Goal: Task Accomplishment & Management: Use online tool/utility

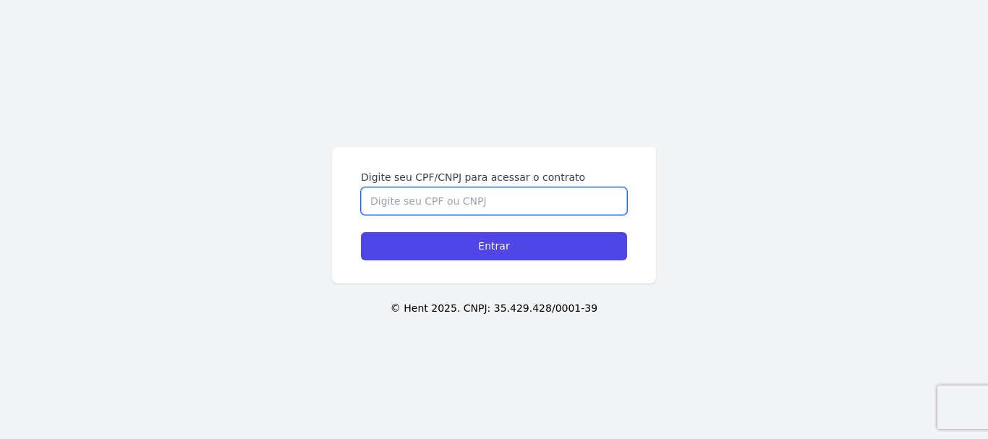
click at [461, 204] on input "Digite seu CPF/CNPJ para acessar o contrato" at bounding box center [494, 200] width 266 height 27
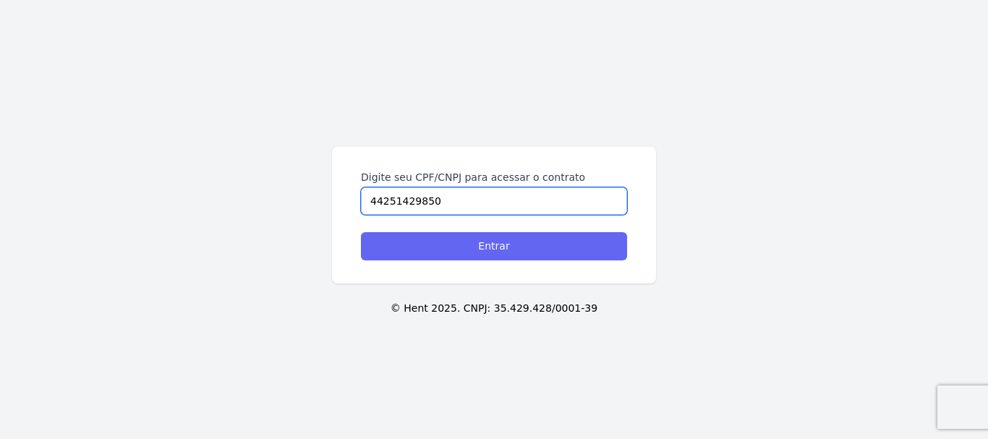
type input "44251429850"
click at [490, 257] on input "Entrar" at bounding box center [494, 246] width 266 height 28
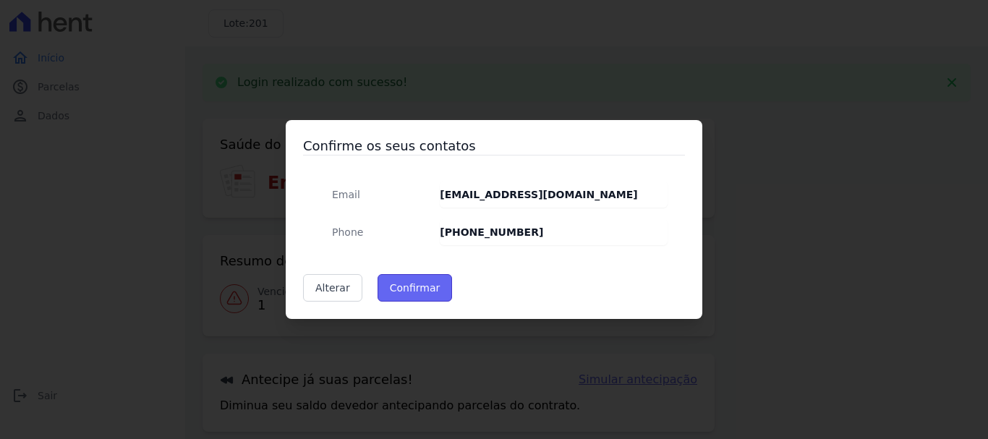
click at [398, 281] on button "Confirmar" at bounding box center [414, 287] width 75 height 27
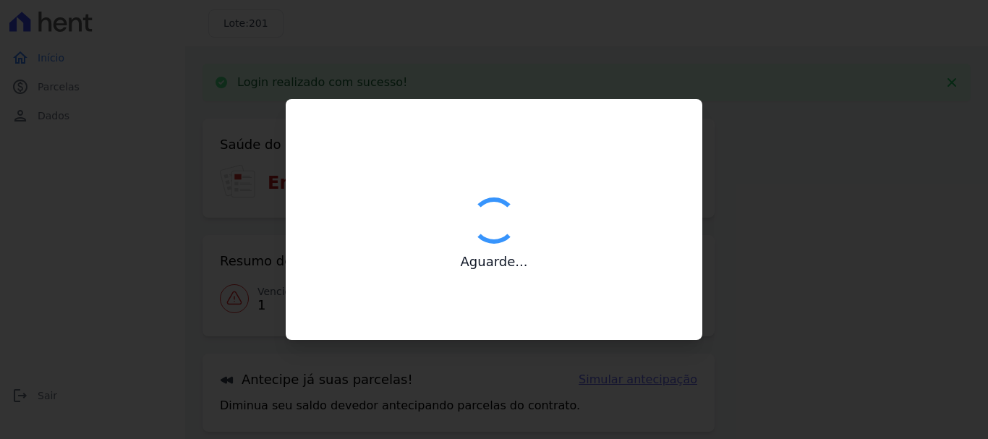
type input "Contatos confirmados com sucesso."
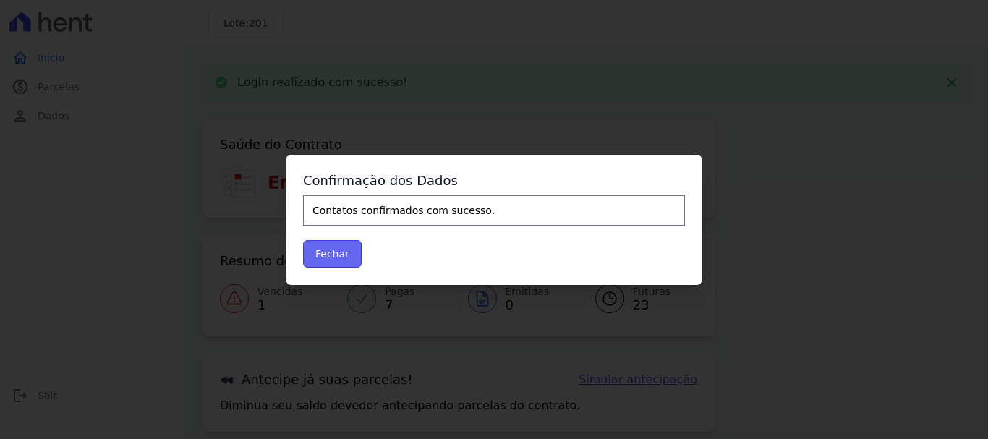
click at [339, 258] on button "Fechar" at bounding box center [332, 253] width 59 height 27
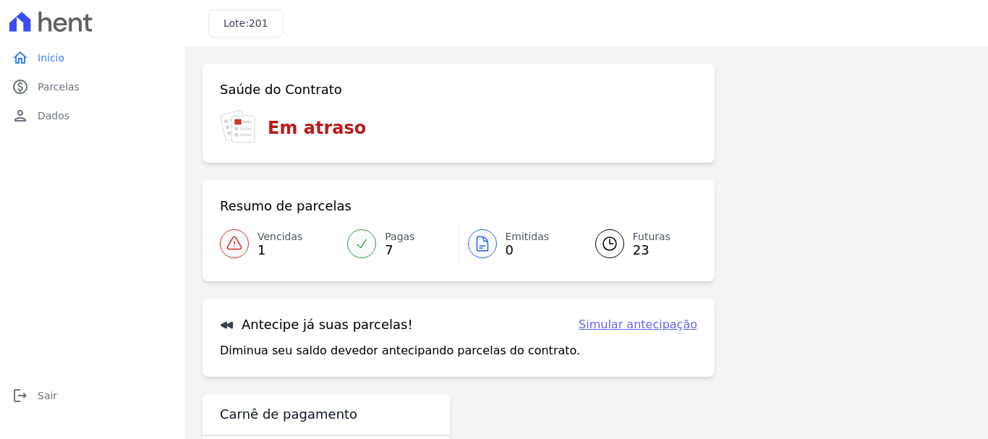
click at [304, 130] on h3 "Em atraso" at bounding box center [317, 128] width 98 height 26
click at [238, 241] on icon at bounding box center [234, 242] width 14 height 12
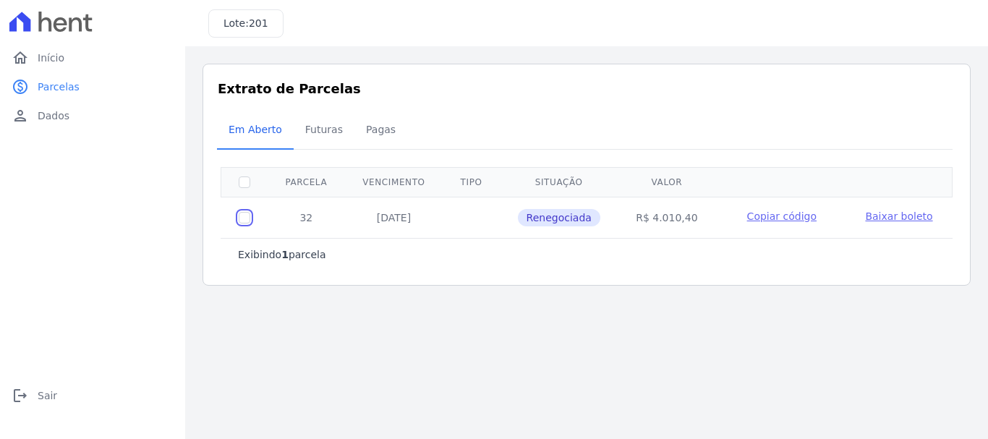
click at [249, 222] on input "checkbox" at bounding box center [245, 218] width 12 height 12
checkbox input "true"
click at [247, 218] on input "checkbox" at bounding box center [245, 218] width 12 height 12
checkbox input "false"
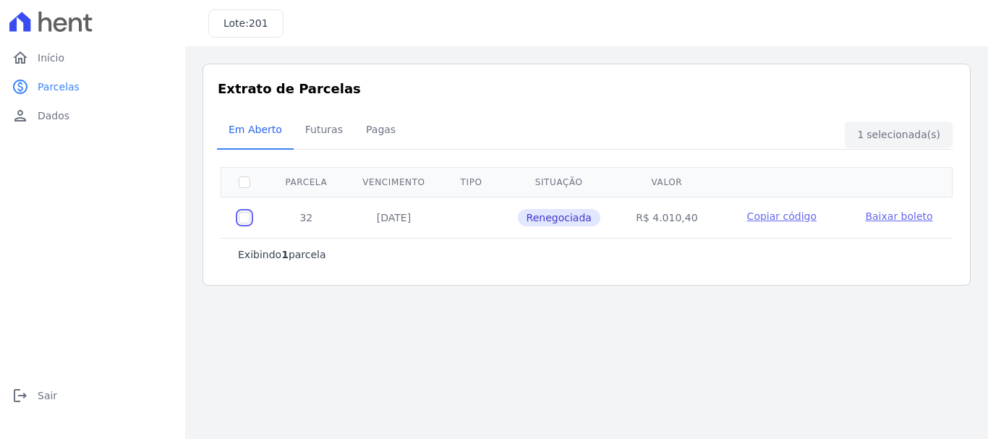
checkbox input "false"
click at [247, 218] on input "checkbox" at bounding box center [245, 218] width 12 height 12
checkbox input "true"
click at [247, 218] on input "checkbox" at bounding box center [245, 218] width 12 height 12
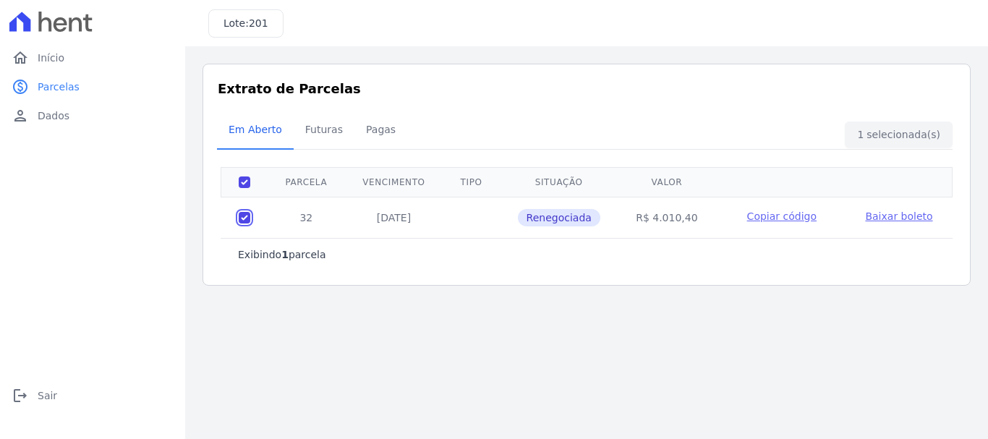
checkbox input "false"
click at [330, 124] on span "Futuras" at bounding box center [323, 129] width 55 height 29
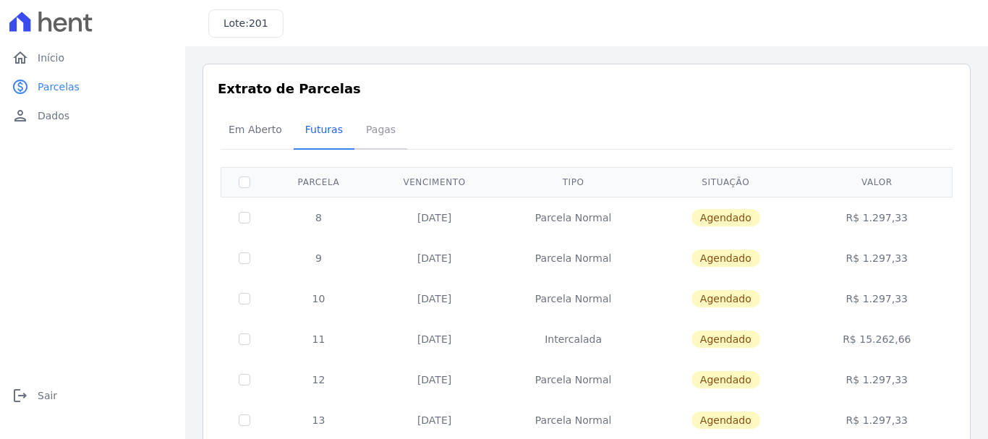
click at [375, 122] on span "Pagas" at bounding box center [380, 129] width 47 height 29
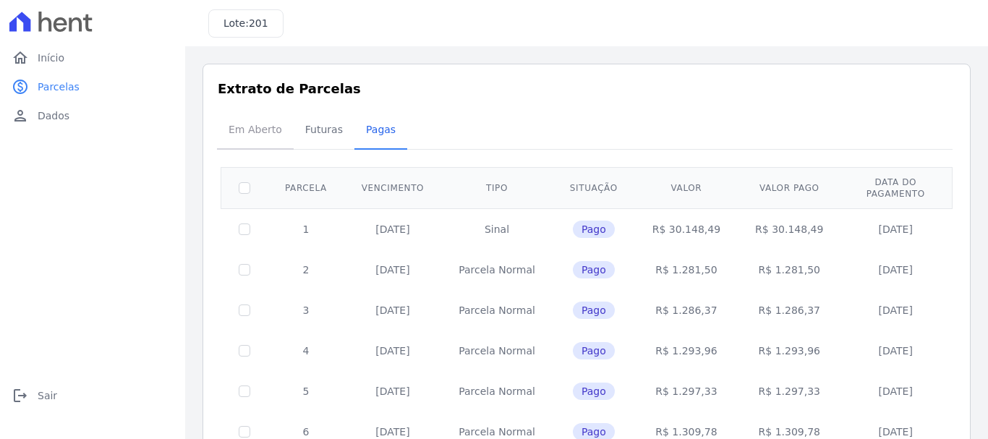
click at [255, 127] on span "Em Aberto" at bounding box center [255, 129] width 71 height 29
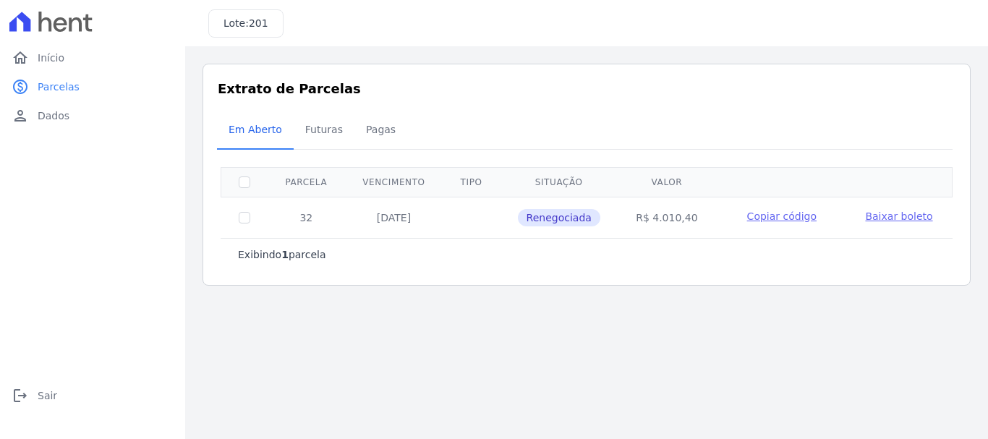
click at [552, 218] on span "Renegociada" at bounding box center [559, 217] width 82 height 17
click at [86, 84] on link "paid Parcelas" at bounding box center [93, 86] width 174 height 29
click at [69, 64] on link "home Início" at bounding box center [93, 57] width 174 height 29
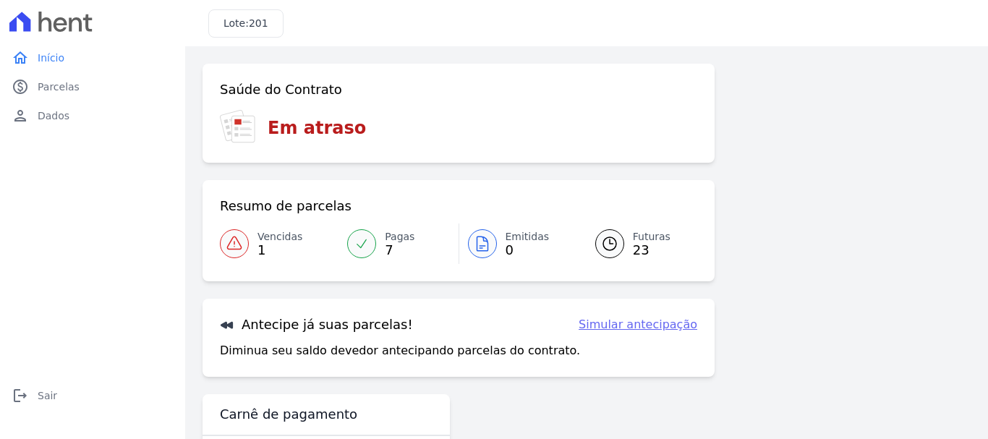
scroll to position [58, 0]
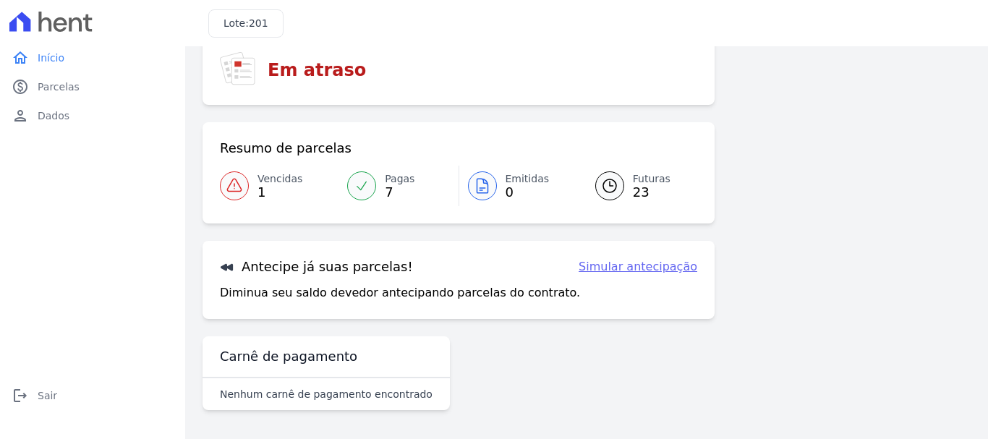
click at [589, 270] on link "Simular antecipação" at bounding box center [637, 266] width 119 height 17
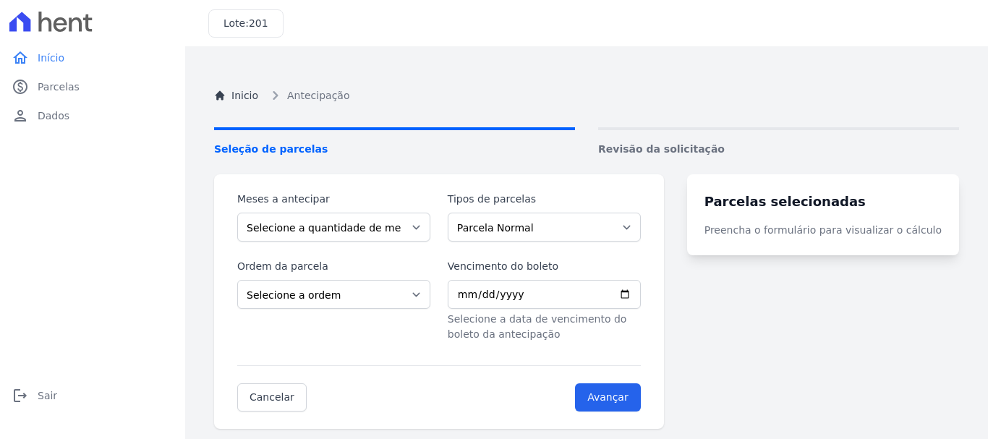
scroll to position [81, 0]
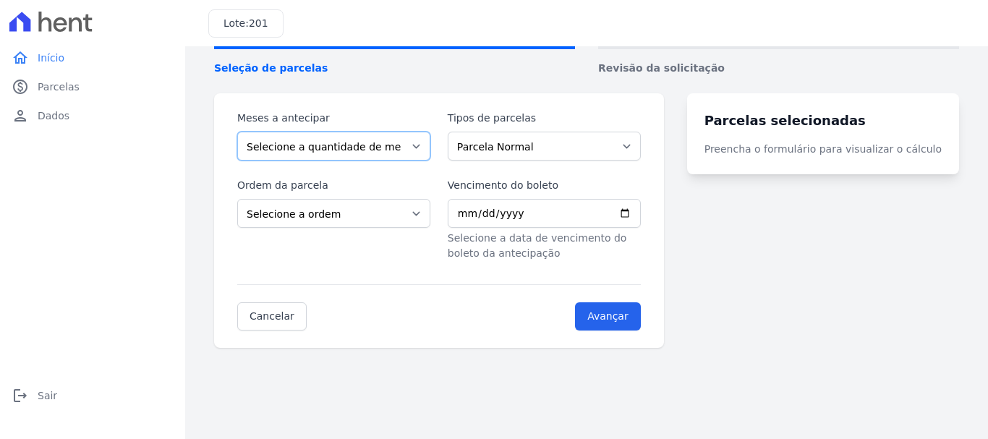
click at [429, 145] on select "Selecione a quantidade de meses a antecipar 1 2 3 4 5 6 7 8 9 10 11 12 13 14 15…" at bounding box center [333, 146] width 193 height 29
click at [485, 145] on select "Parcela Normal Intercalada Outros" at bounding box center [544, 146] width 193 height 29
select select "interleaved"
click at [456, 132] on select "Parcela Normal Intercalada Outros" at bounding box center [544, 146] width 193 height 29
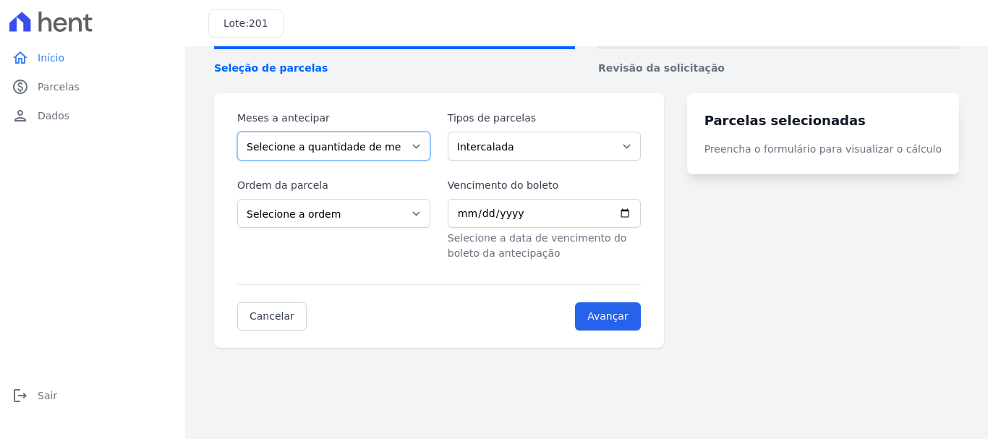
click at [424, 148] on select "Selecione a quantidade de meses a antecipar 1 2 3 4 5 6 7 8 9 10 11 12 13 14 15…" at bounding box center [333, 146] width 193 height 29
click at [391, 208] on select "Selecione a ordem Últimas parcelas Primeiras parcelas" at bounding box center [333, 213] width 193 height 29
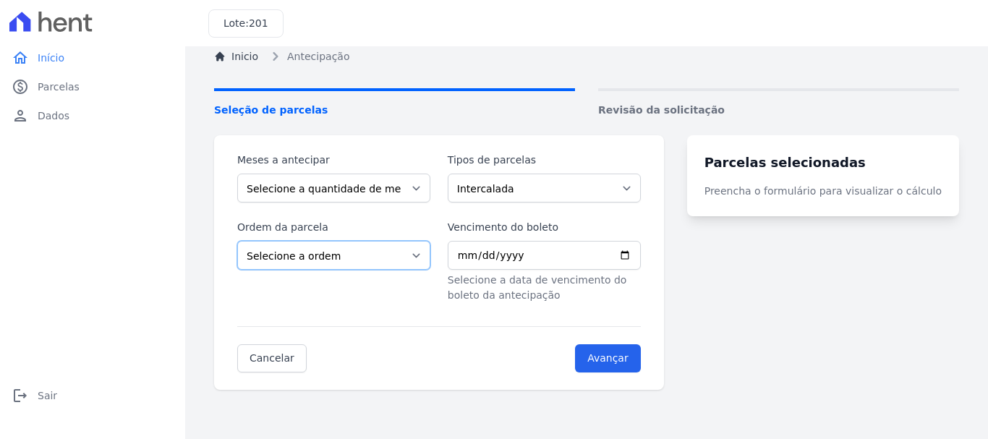
scroll to position [0, 0]
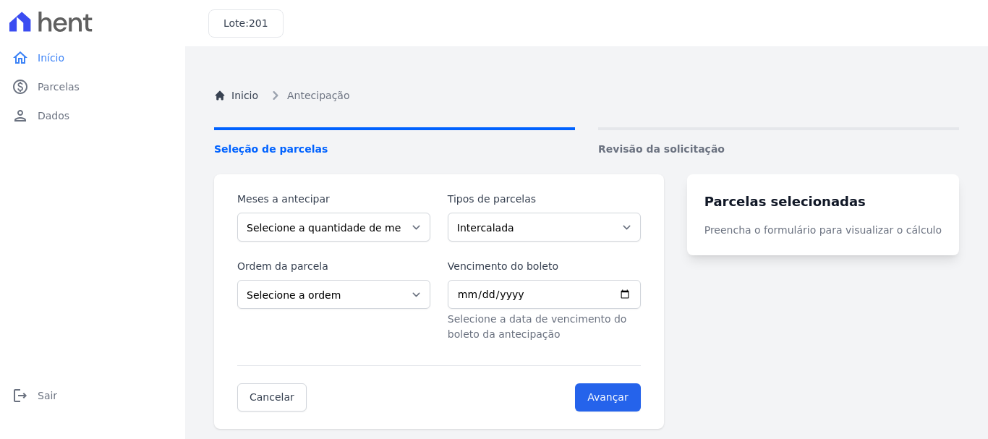
click at [228, 85] on div "Inicio Antecipação Seleção de parcelas Revisão da solicitação Meses a antecipar…" at bounding box center [586, 283] width 768 height 439
drag, startPoint x: 228, startPoint y: 85, endPoint x: 161, endPoint y: 95, distance: 68.6
click at [228, 86] on div "Inicio Antecipação Seleção de parcelas Revisão da solicitação Meses a antecipar…" at bounding box center [586, 283] width 768 height 439
click at [218, 98] on icon "Breadcrumb" at bounding box center [219, 95] width 9 height 9
